Goal: Information Seeking & Learning: Learn about a topic

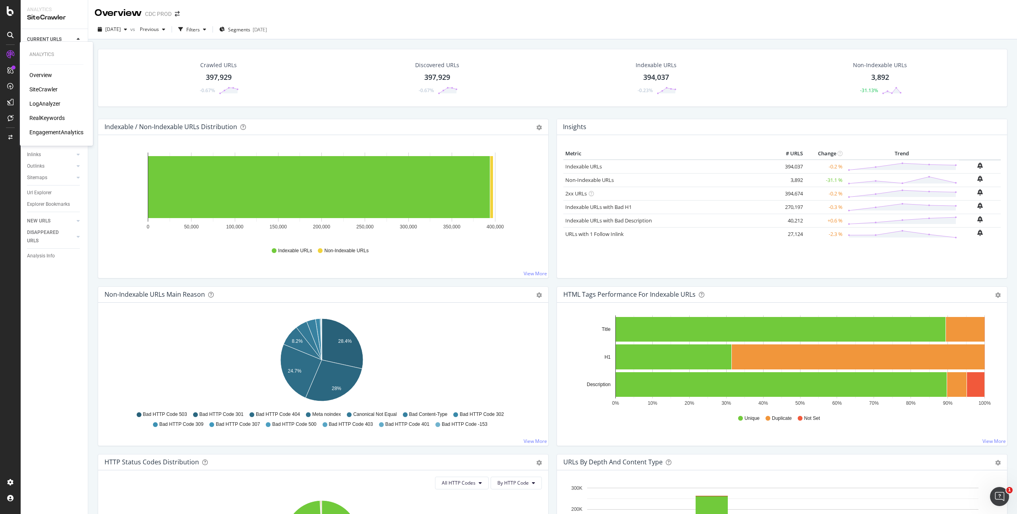
click at [47, 131] on div "EngagementAnalytics" at bounding box center [56, 132] width 54 height 8
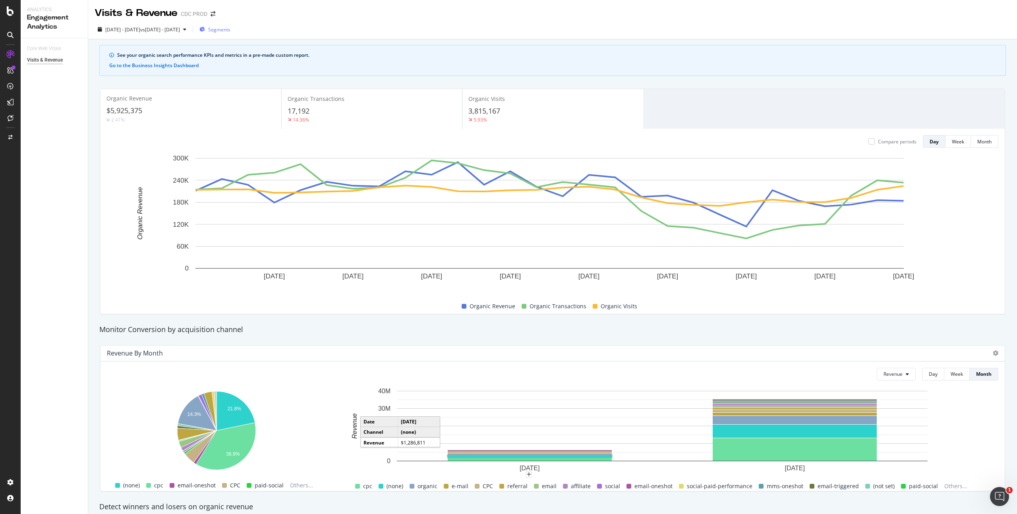
click at [230, 26] on span "Segments" at bounding box center [219, 29] width 22 height 7
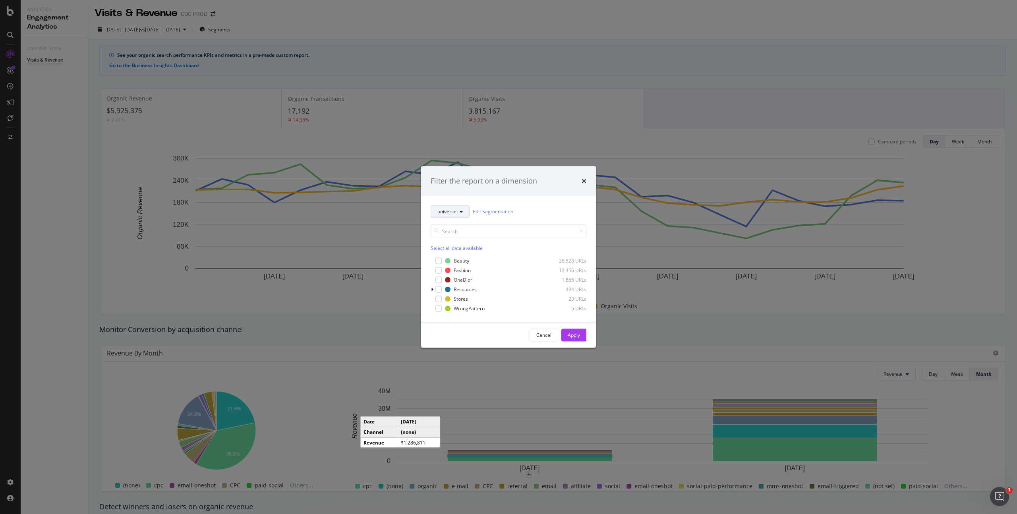
click at [453, 209] on span "universe" at bounding box center [446, 211] width 19 height 7
click at [475, 40] on div "Filter the report on a dimension universe Edit Segmentation Select all data ava…" at bounding box center [508, 257] width 1017 height 514
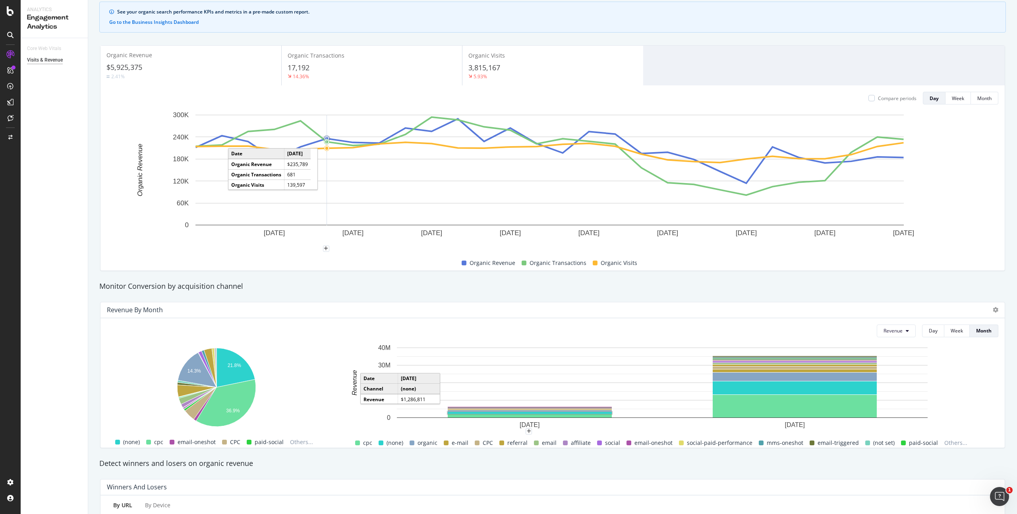
scroll to position [0, 0]
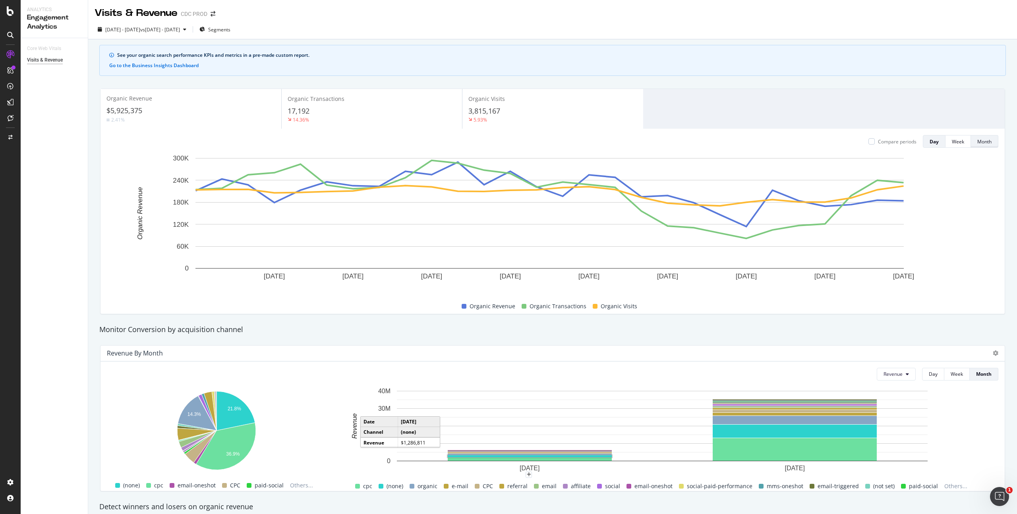
click at [981, 145] on div "Month" at bounding box center [984, 141] width 14 height 11
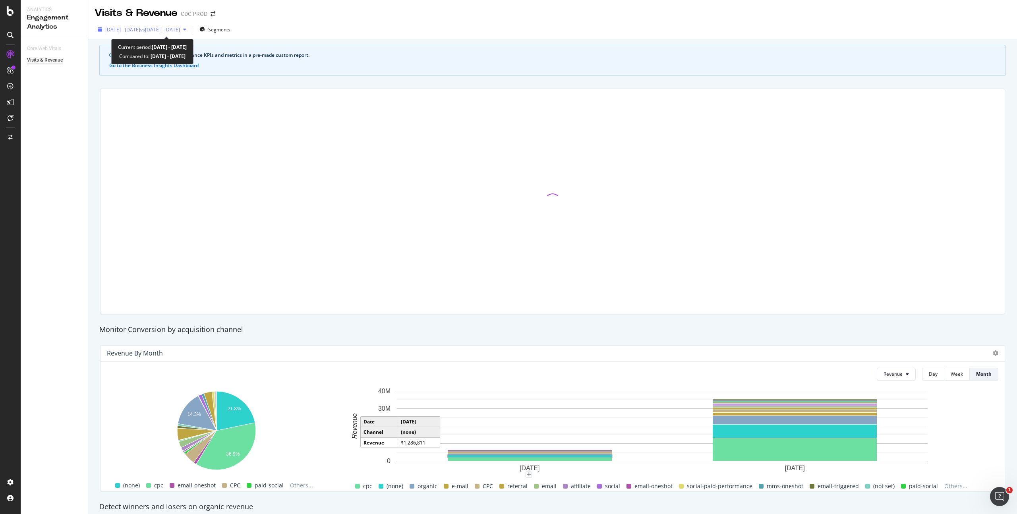
click at [147, 25] on div "[DATE] - [DATE] vs [DATE] - [DATE]" at bounding box center [142, 29] width 95 height 12
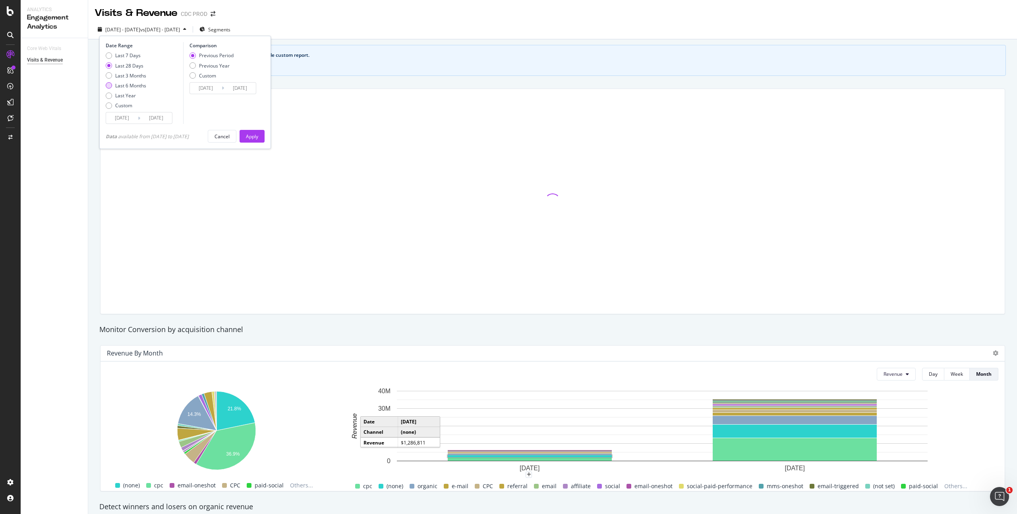
drag, startPoint x: 135, startPoint y: 86, endPoint x: 145, endPoint y: 87, distance: 10.1
click at [135, 86] on div "Last 6 Months" at bounding box center [130, 85] width 31 height 7
type input "[DATE]"
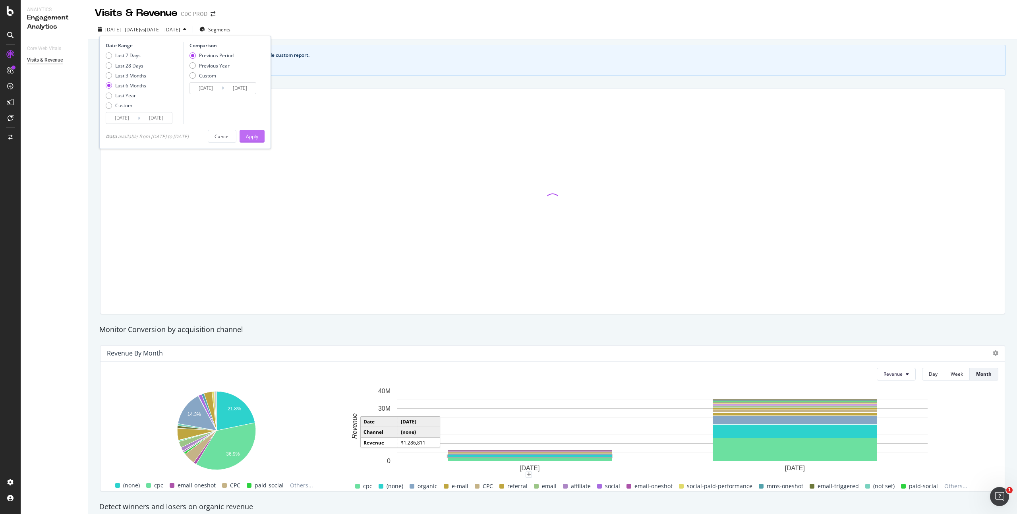
click at [254, 135] on div "Apply" at bounding box center [252, 136] width 12 height 7
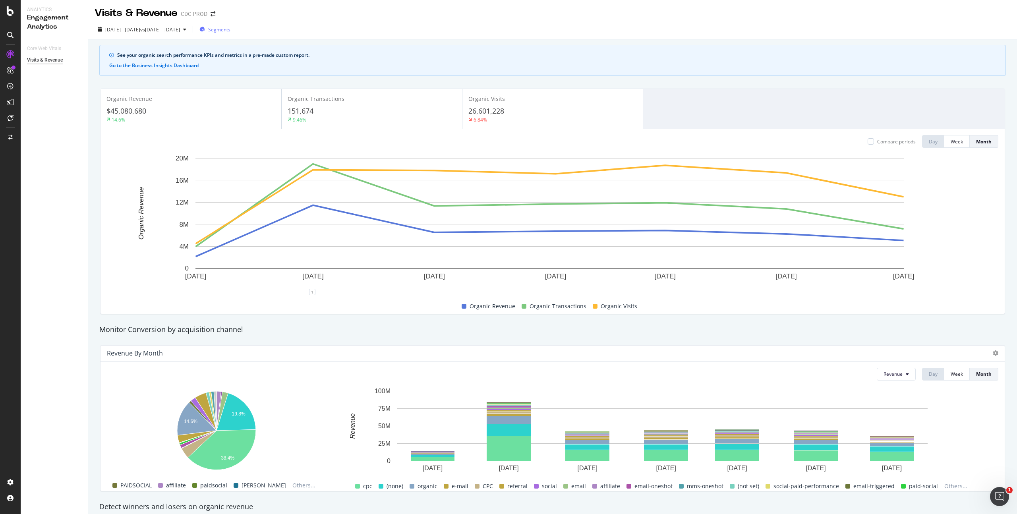
click at [230, 29] on span "Segments" at bounding box center [219, 29] width 22 height 7
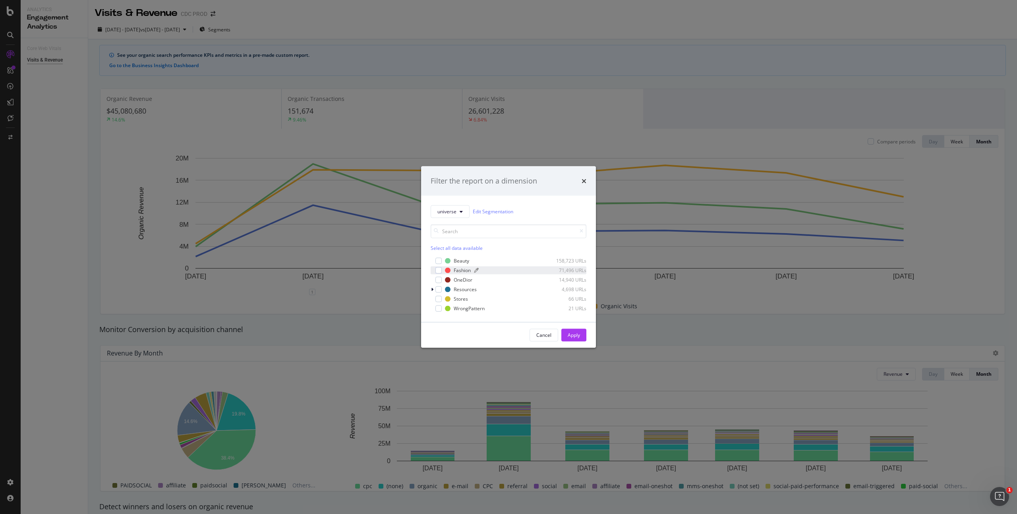
click at [456, 269] on div "Fashion" at bounding box center [462, 270] width 17 height 7
drag, startPoint x: 459, startPoint y: 296, endPoint x: 463, endPoint y: 297, distance: 4.1
click at [459, 296] on div "Stores" at bounding box center [461, 299] width 14 height 7
click at [577, 337] on div "Apply" at bounding box center [574, 335] width 12 height 7
